Goal: Complete application form

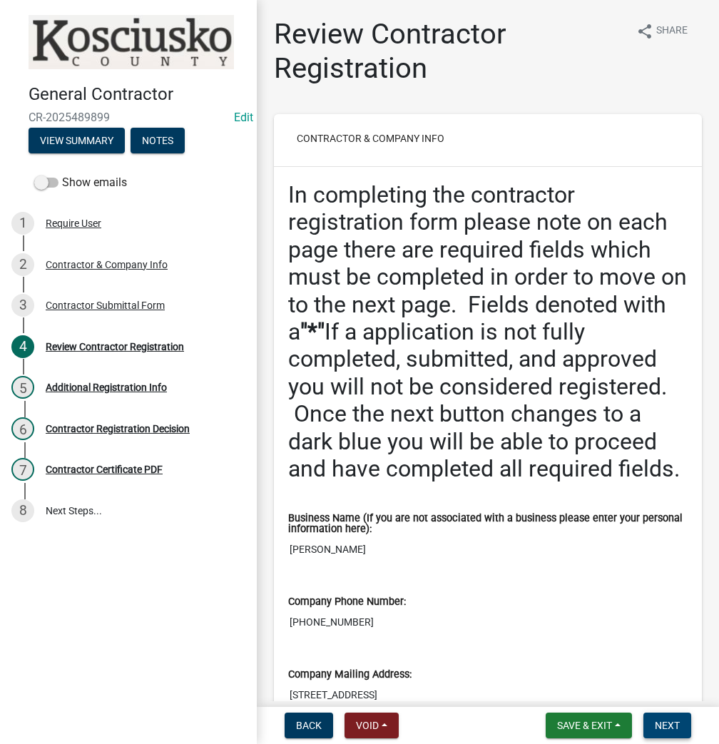
click at [662, 719] on span "Next" at bounding box center [667, 724] width 25 height 11
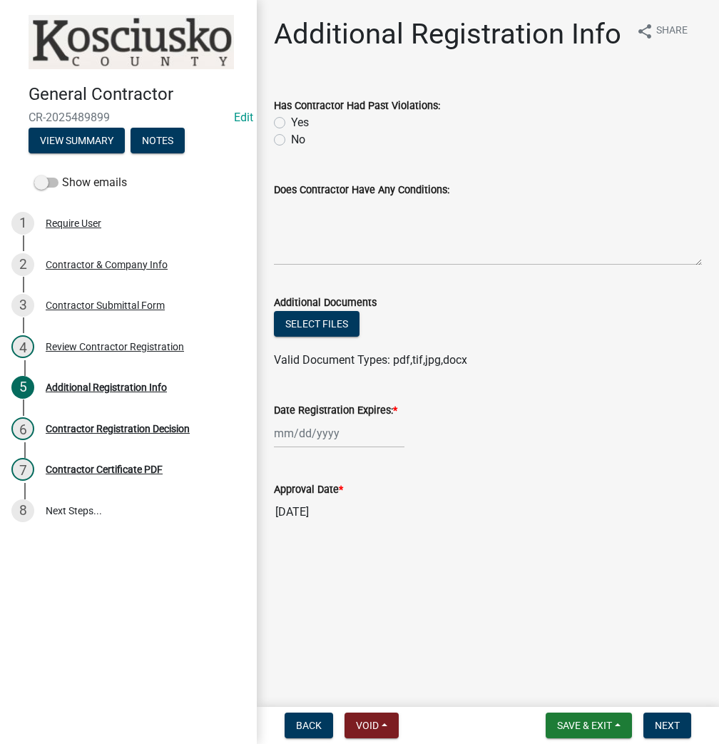
click at [291, 123] on label "Yes" at bounding box center [300, 122] width 18 height 17
click at [291, 123] on input "Yes" at bounding box center [295, 118] width 9 height 9
radio input "true"
click at [297, 431] on div at bounding box center [339, 433] width 130 height 29
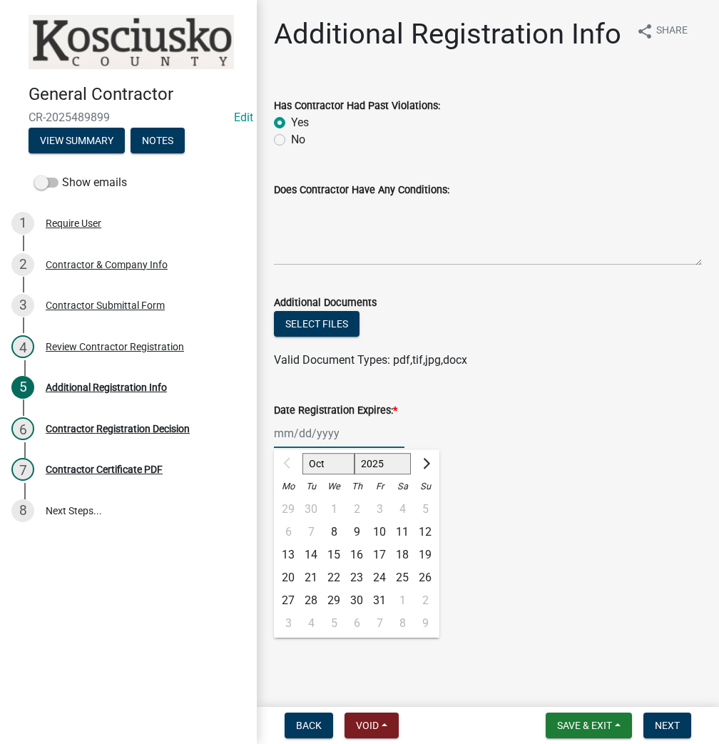
click at [362, 471] on select "2025 2026 2027 2028 2029 2030 2031 2032 2033 2034 2035 2036 2037 2038 2039 2040…" at bounding box center [382, 463] width 57 height 21
drag, startPoint x: 428, startPoint y: 257, endPoint x: 422, endPoint y: 118, distance: 139.9
click at [422, 145] on wm-data-entity-input-list "Has Contractor Had Past Violations: Yes No Does Contractor Have Any Conditions:…" at bounding box center [488, 309] width 428 height 458
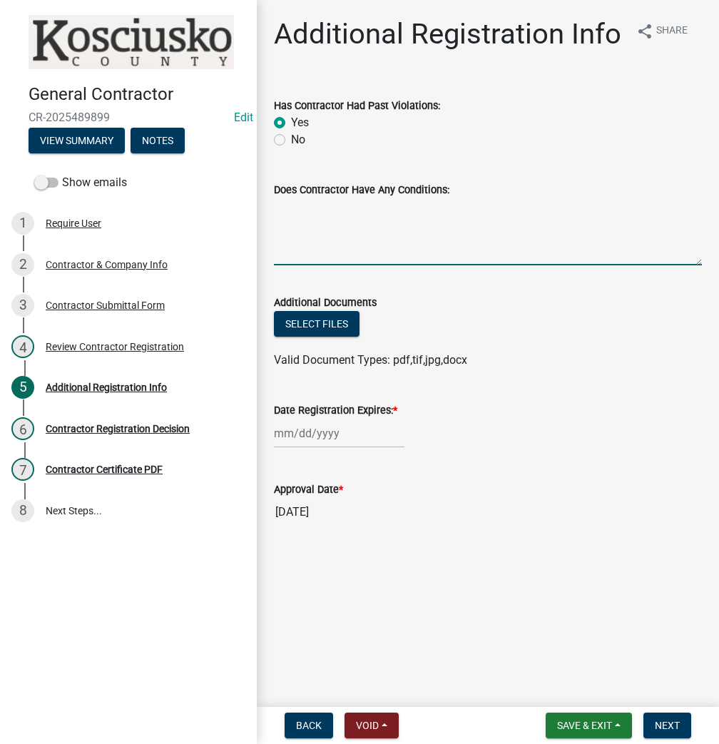
click at [309, 515] on input "10/08/2025" at bounding box center [488, 512] width 428 height 29
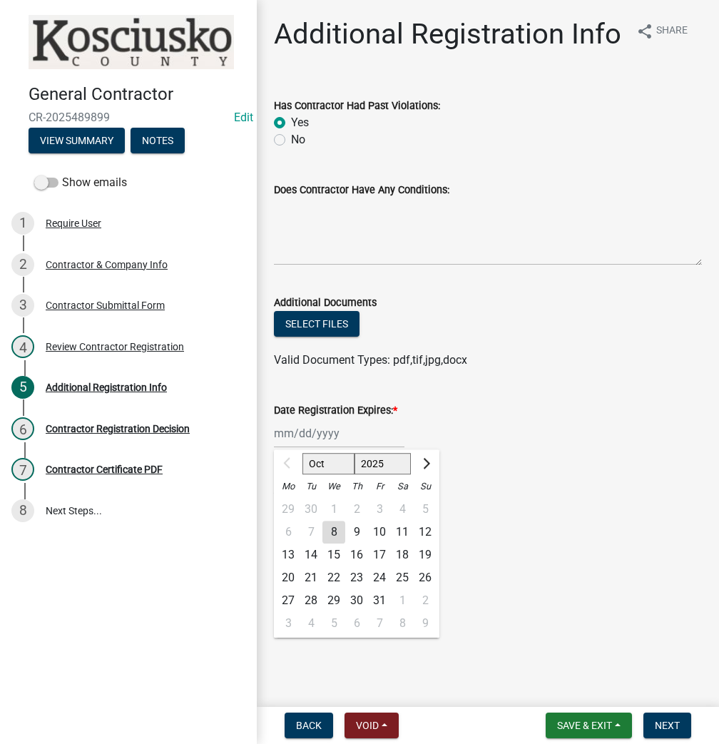
click at [307, 432] on div "Oct Nov Dec 2025 2026 2027 2028 2029 2030 2031 2032 2033 2034 2035 2036 2037 20…" at bounding box center [339, 433] width 130 height 29
click at [379, 468] on select "2025 2026 2027 2028 2029 2030 2031 2032 2033 2034 2035 2036 2037 2038 2039 2040…" at bounding box center [382, 463] width 57 height 21
select select "2026"
click at [354, 453] on select "2025 2026 2027 2028 2029 2030 2031 2032 2033 2034 2035 2036 2037 2038 2039 2040…" at bounding box center [382, 463] width 57 height 21
click at [354, 533] on div "8" at bounding box center [356, 531] width 23 height 23
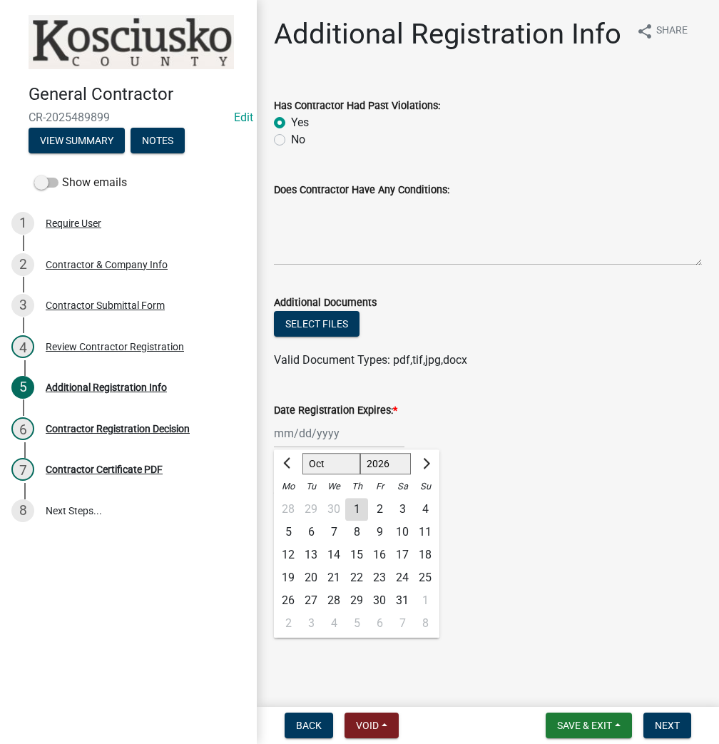
type input "10/08/2026"
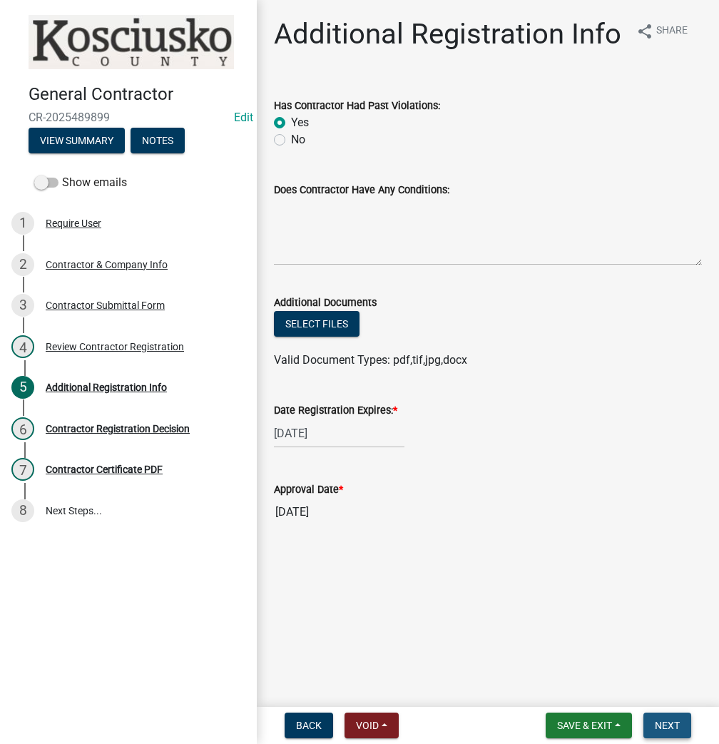
click at [662, 727] on span "Next" at bounding box center [667, 724] width 25 height 11
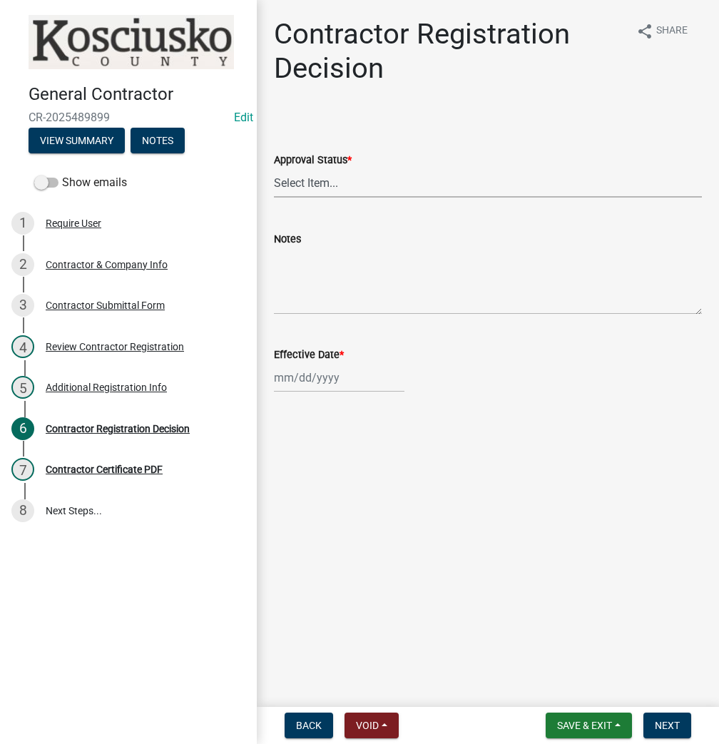
click at [391, 175] on select "Select Item... Approved Denied" at bounding box center [488, 182] width 428 height 29
click at [274, 168] on select "Select Item... Approved Denied" at bounding box center [488, 182] width 428 height 29
select select "8e4351d7-4ebf-4714-a7c9-c8187f00e083"
click at [285, 342] on div "Effective Date *" at bounding box center [488, 359] width 428 height 66
click at [292, 371] on div at bounding box center [339, 377] width 130 height 29
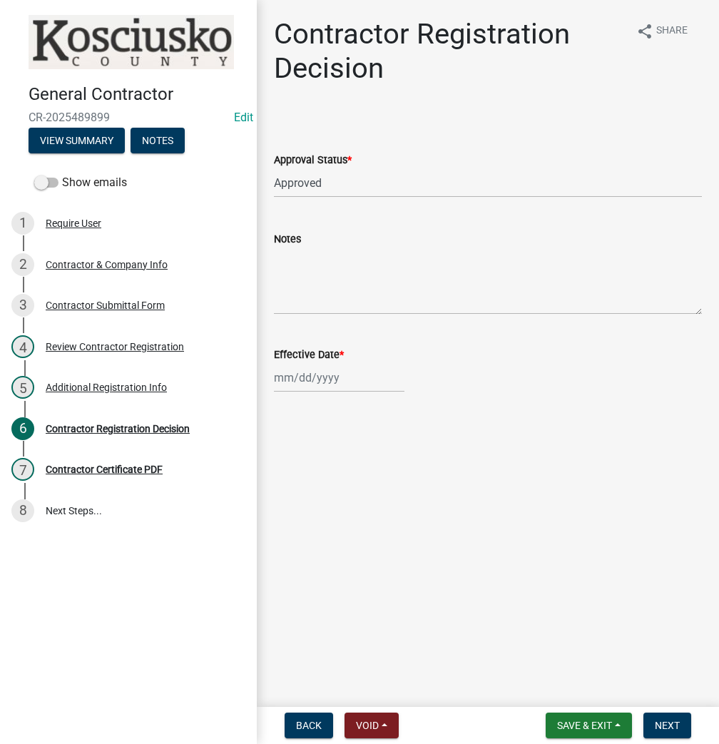
select select "10"
select select "2025"
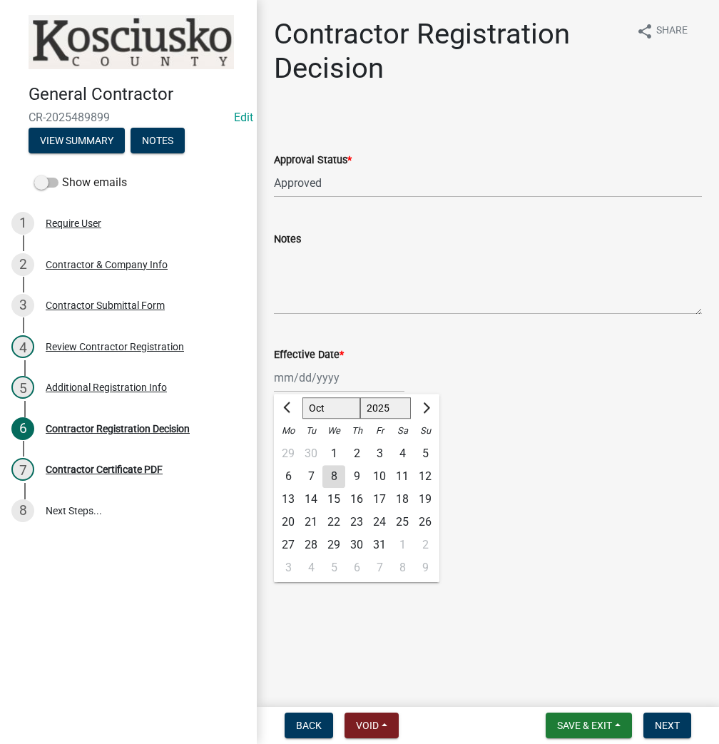
click at [328, 476] on div "8" at bounding box center [333, 476] width 23 height 23
type input "10/08/2025"
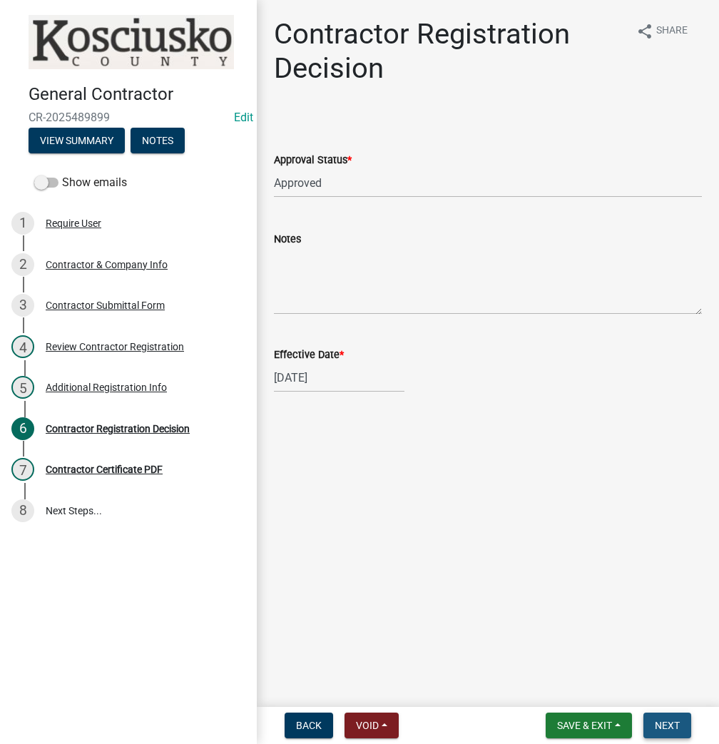
click at [668, 715] on button "Next" at bounding box center [667, 725] width 48 height 26
